Goal: Task Accomplishment & Management: Use online tool/utility

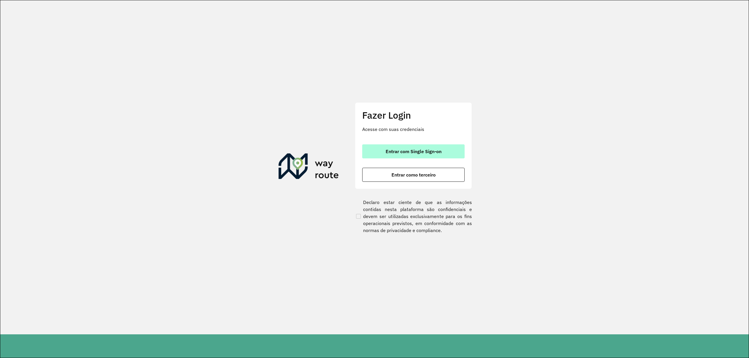
click at [413, 150] on span "Entrar com Single Sign-on" at bounding box center [413, 151] width 56 height 5
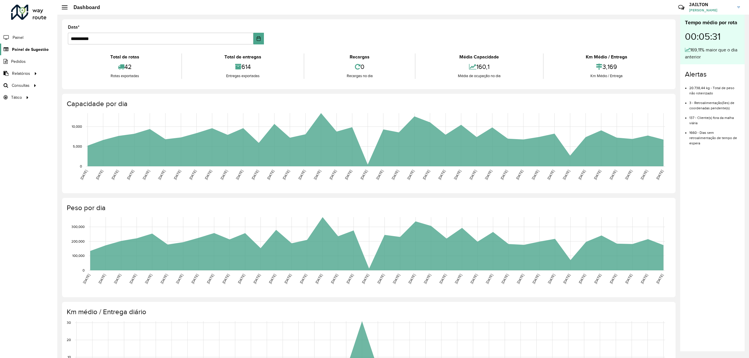
click at [22, 47] on span "Painel de Sugestão" at bounding box center [30, 50] width 37 height 6
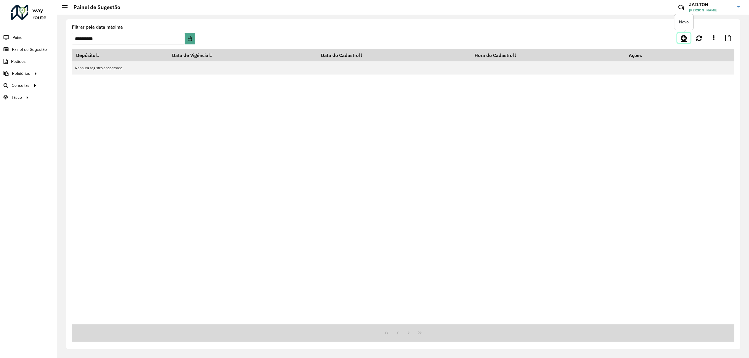
click at [681, 39] on icon at bounding box center [684, 38] width 6 height 7
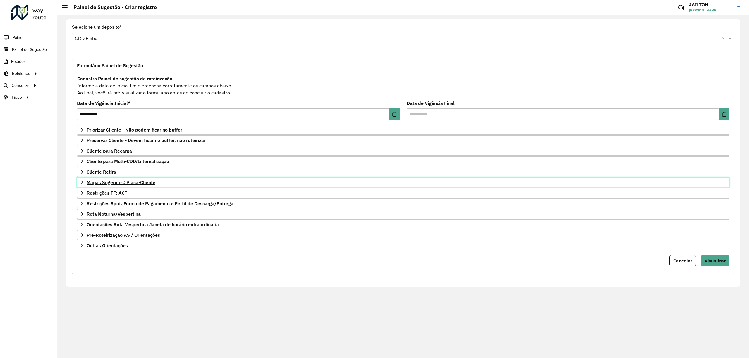
click at [139, 184] on span "Mapas Sugeridos: Placa-Cliente" at bounding box center [121, 182] width 69 height 5
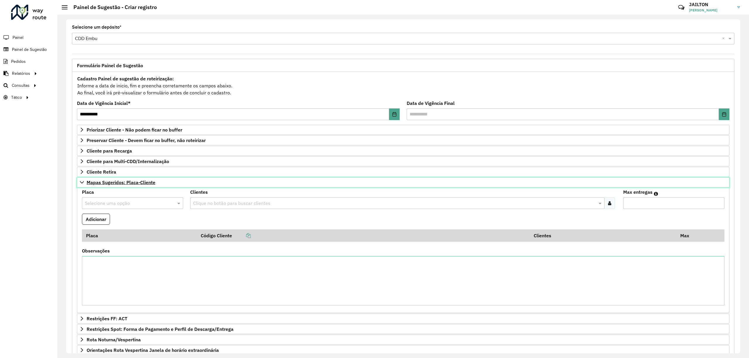
click at [164, 184] on link "Mapas Sugeridos: Placa-Cliente" at bounding box center [403, 183] width 652 height 10
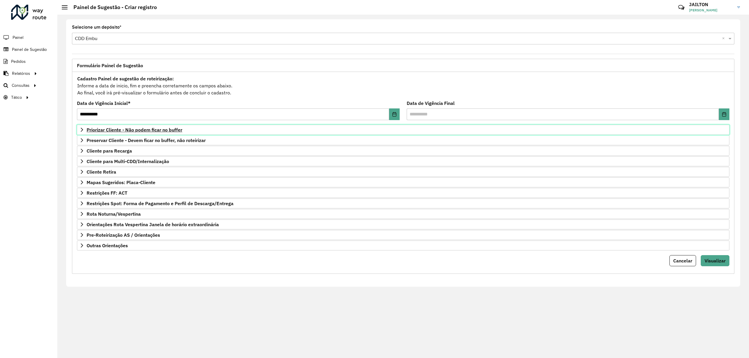
click at [143, 129] on span "Priorizar Cliente - Não podem ficar no buffer" at bounding box center [135, 130] width 96 height 5
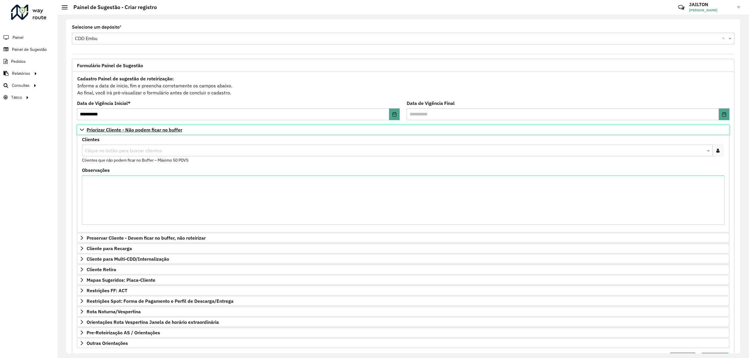
click at [165, 129] on span "Priorizar Cliente - Não podem ficar no buffer" at bounding box center [135, 130] width 96 height 5
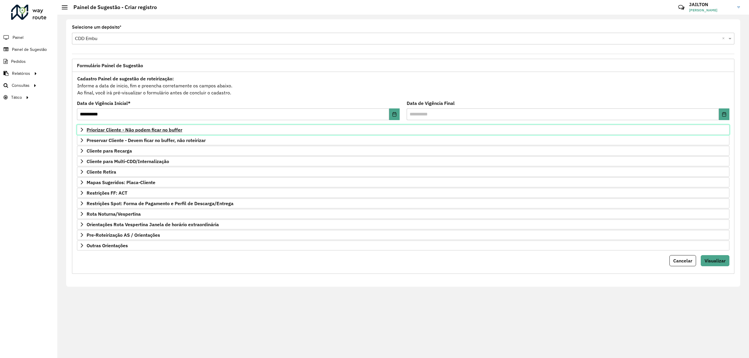
click at [171, 128] on span "Priorizar Cliente - Não podem ficar no buffer" at bounding box center [135, 130] width 96 height 5
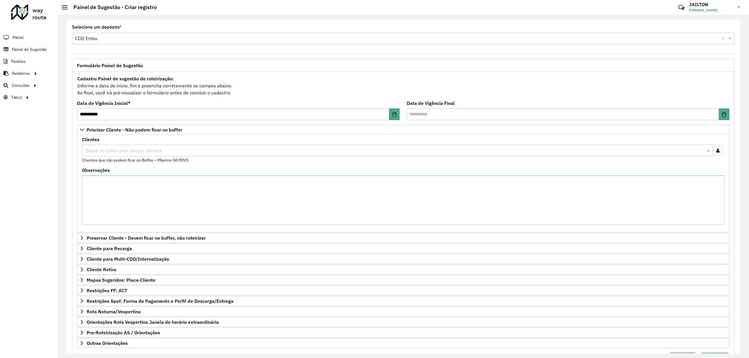
click at [716, 153] on icon at bounding box center [717, 150] width 3 height 5
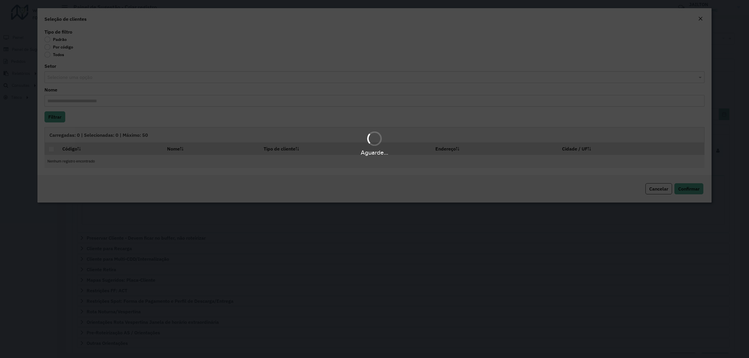
click at [52, 45] on body "**********" at bounding box center [374, 179] width 749 height 358
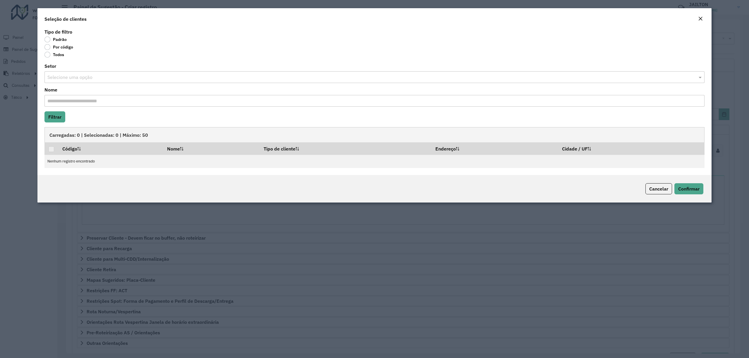
click at [52, 46] on label "Por código" at bounding box center [58, 47] width 29 height 6
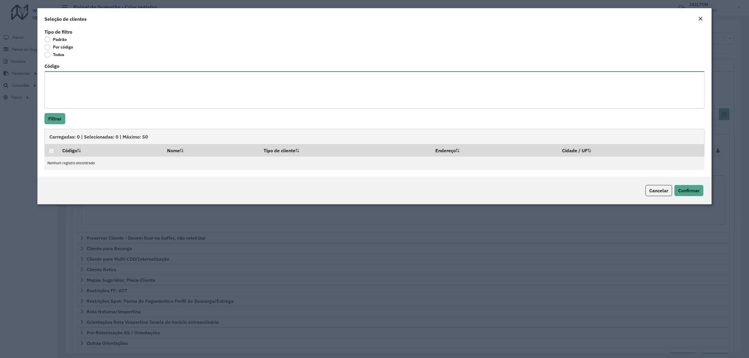
click at [131, 105] on textarea "Código" at bounding box center [374, 89] width 660 height 37
paste textarea "***** ***** ***** ***** ***** ***** ***** ***** ***** ***** ***** ***** ***** *…"
type textarea "***** ***** ***** ***** ***** ***** ***** ***** ***** ***** ***** ***** ***** *…"
click at [61, 121] on button "Filtrar" at bounding box center [54, 118] width 21 height 11
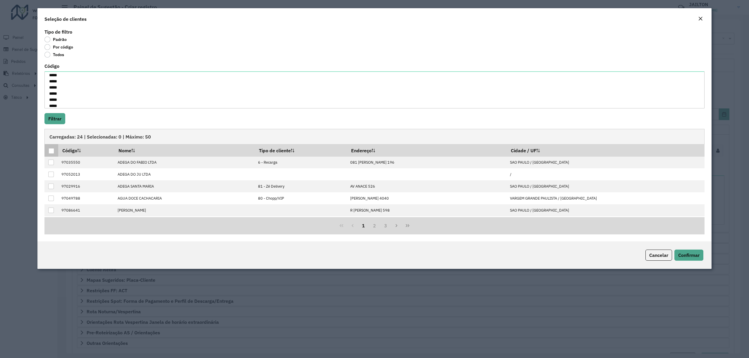
click at [53, 149] on div at bounding box center [52, 151] width 6 height 6
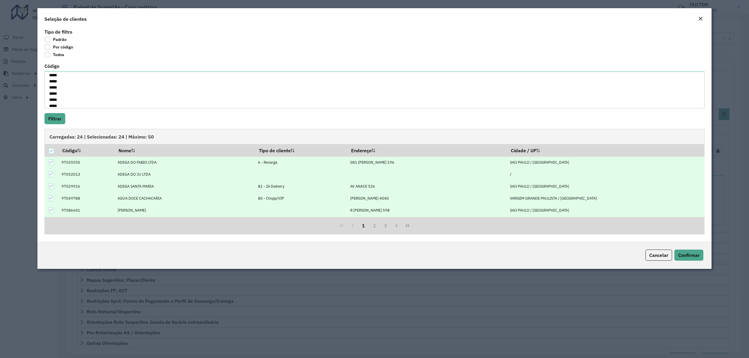
scroll to position [60, 0]
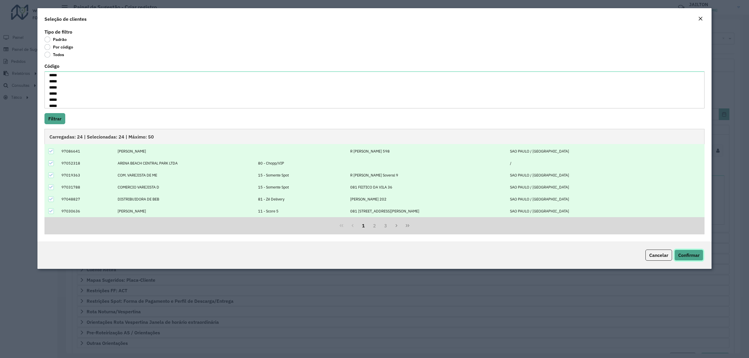
click at [683, 254] on span "Confirmar" at bounding box center [688, 255] width 21 height 6
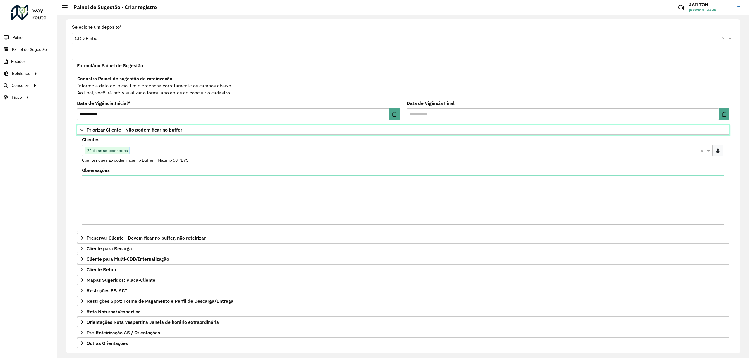
click at [93, 127] on link "Priorizar Cliente - Não podem ficar no buffer" at bounding box center [403, 130] width 652 height 10
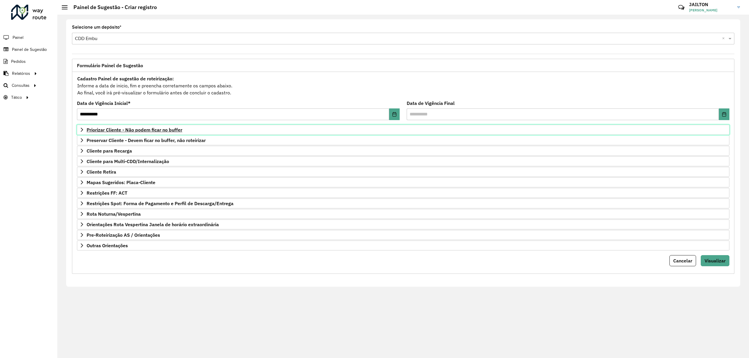
click at [171, 126] on link "Priorizar Cliente - Não podem ficar no buffer" at bounding box center [403, 130] width 652 height 10
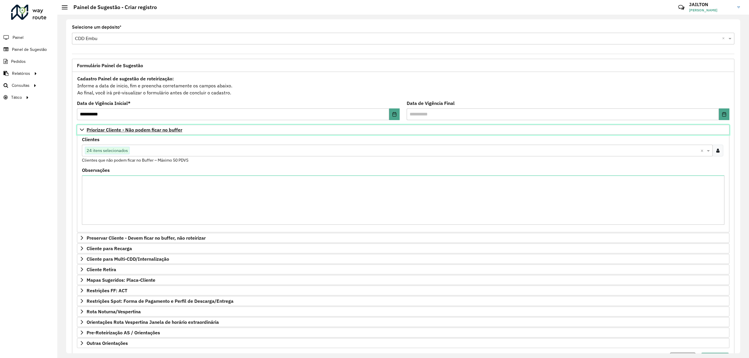
click at [155, 130] on span "Priorizar Cliente - Não podem ficar no buffer" at bounding box center [135, 130] width 96 height 5
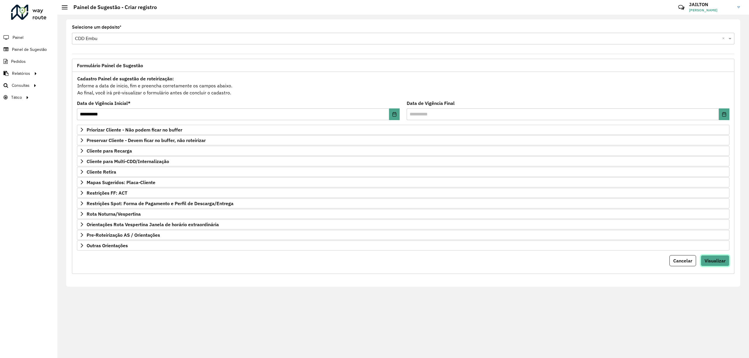
click at [718, 260] on span "Visualizar" at bounding box center [714, 261] width 21 height 6
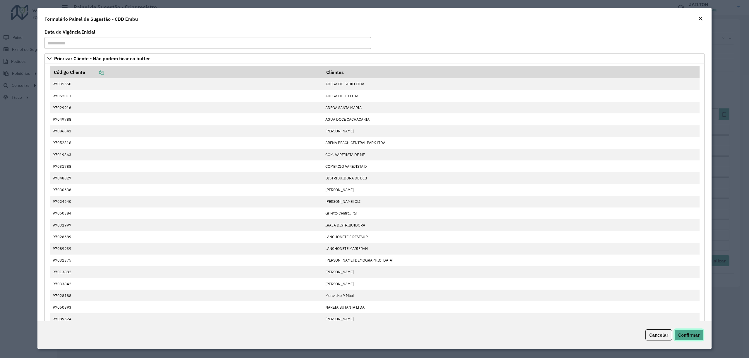
click at [693, 336] on span "Confirmar" at bounding box center [688, 335] width 21 height 6
